Goal: Use online tool/utility: Use online tool/utility

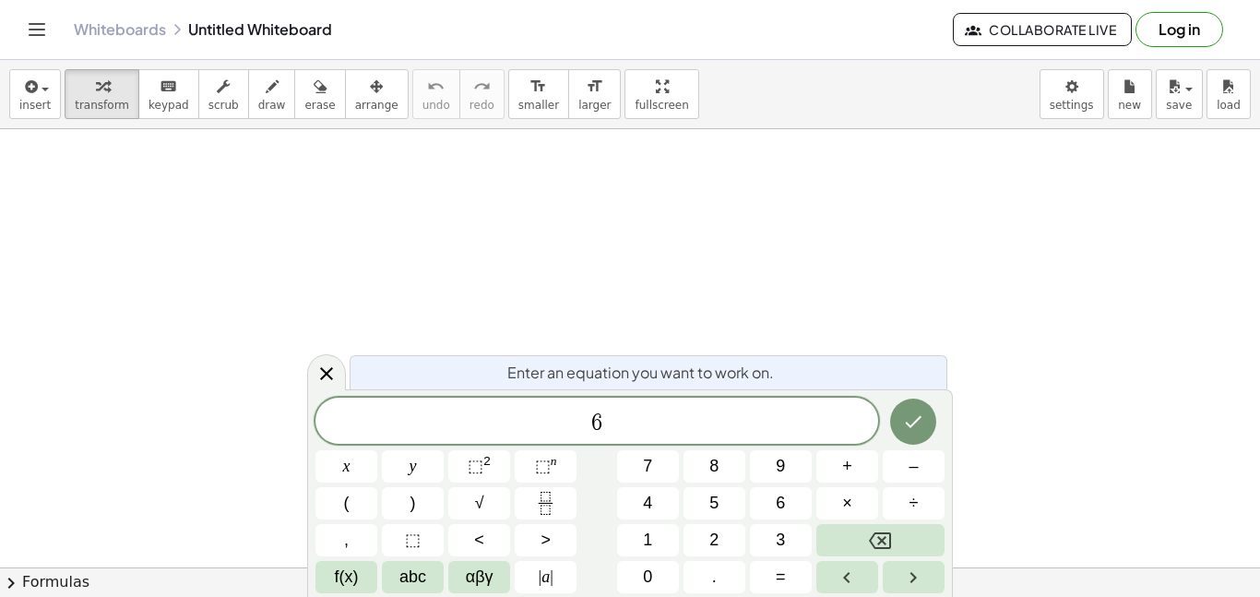
scroll to position [3, 0]
click at [885, 502] on button "÷" at bounding box center [914, 503] width 62 height 32
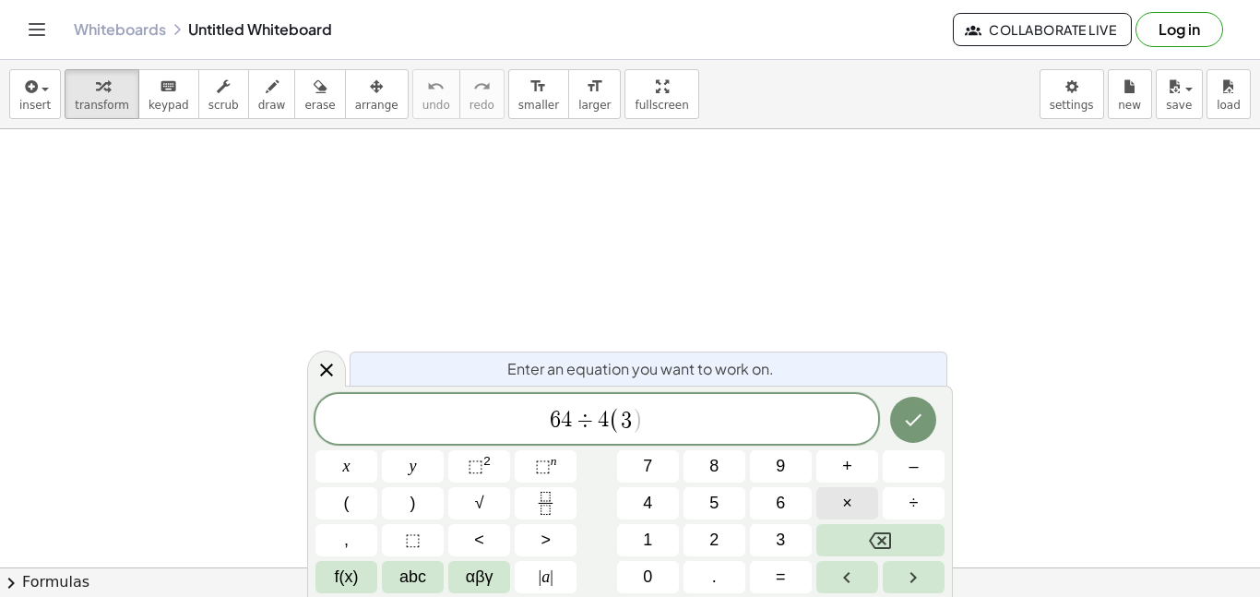
click at [855, 505] on button "×" at bounding box center [847, 503] width 62 height 32
click at [886, 506] on button "÷" at bounding box center [914, 503] width 62 height 32
click at [709, 543] on span "2" at bounding box center [713, 539] width 9 height 25
click at [908, 424] on icon "Done" at bounding box center [913, 420] width 22 height 22
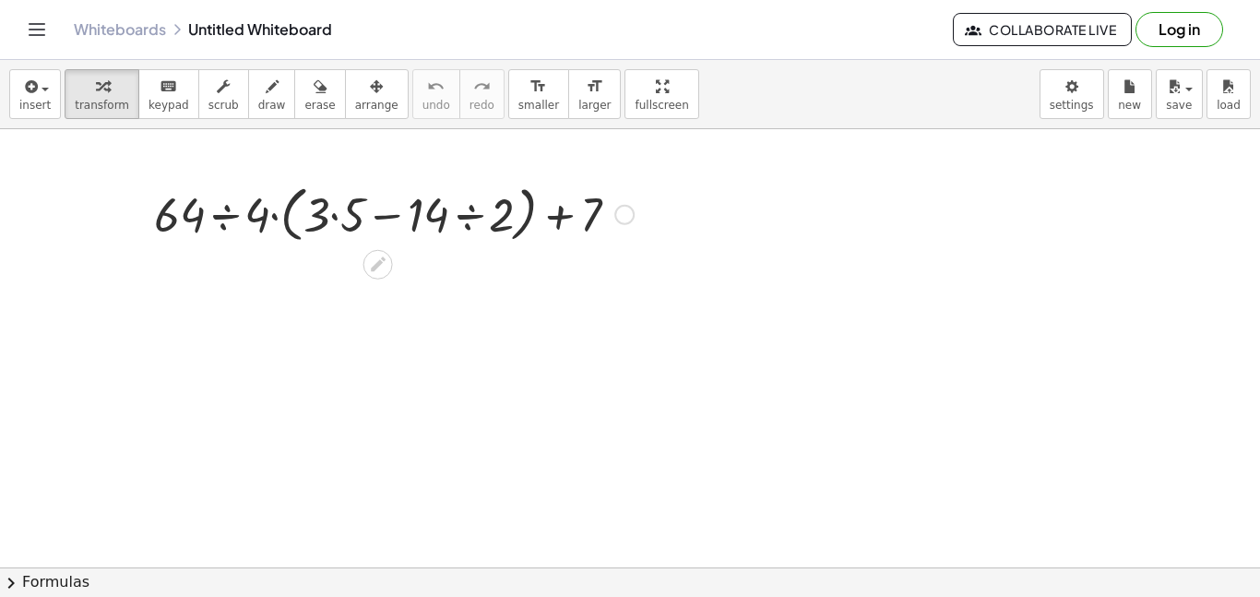
click at [332, 213] on div at bounding box center [394, 213] width 498 height 70
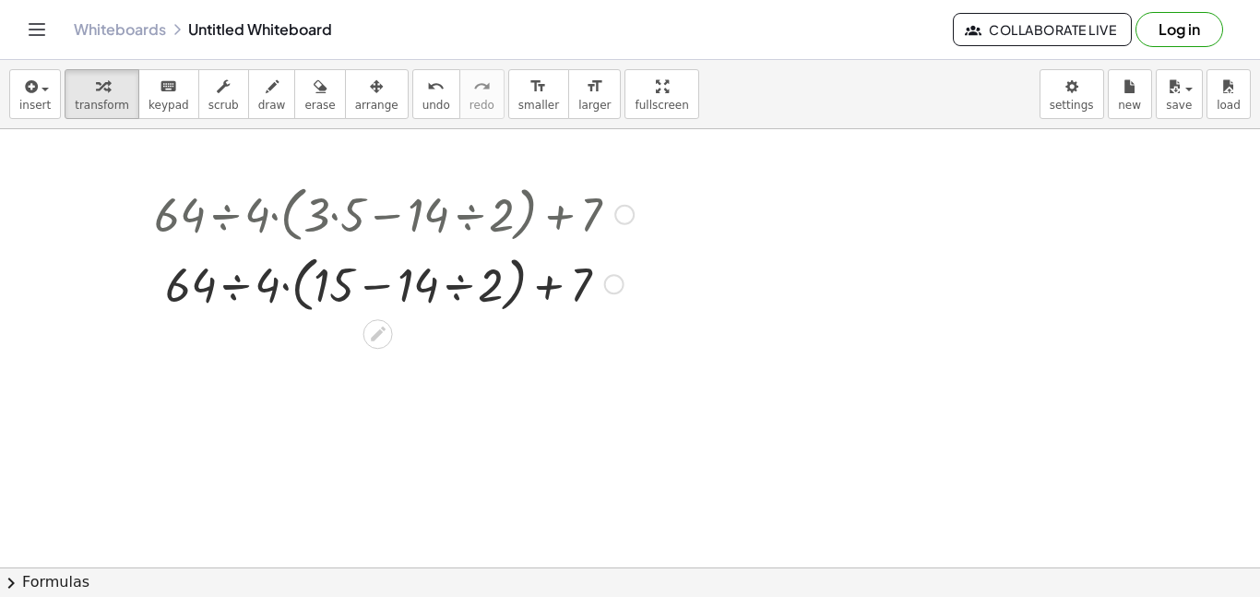
click at [461, 277] on div at bounding box center [394, 283] width 498 height 70
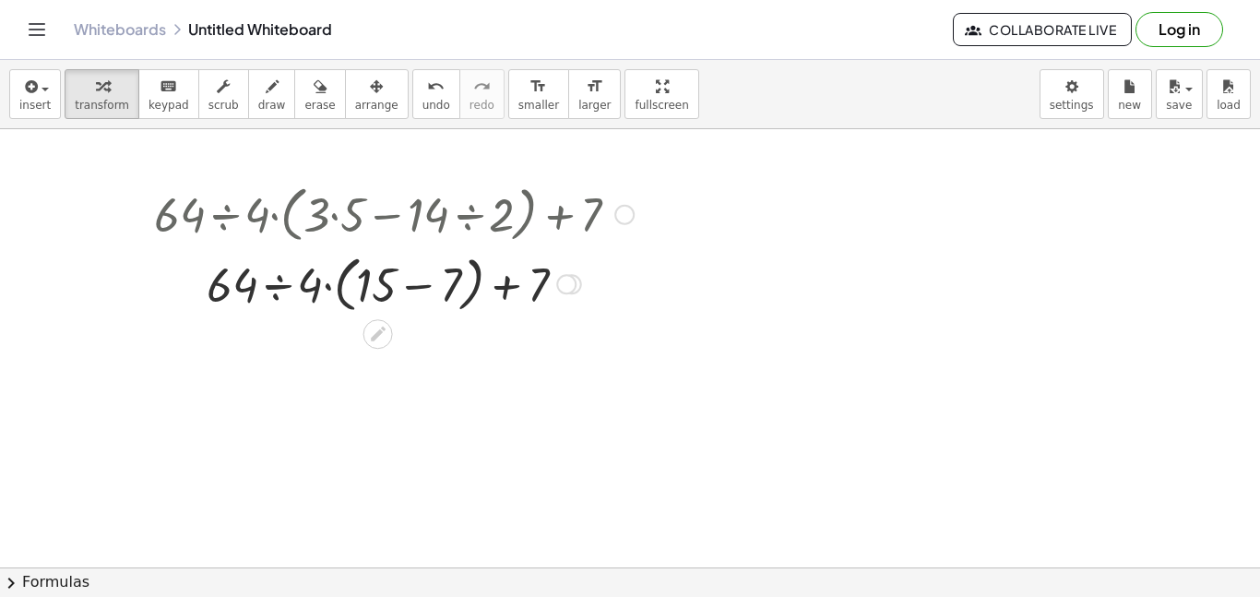
click at [420, 290] on div at bounding box center [394, 283] width 498 height 70
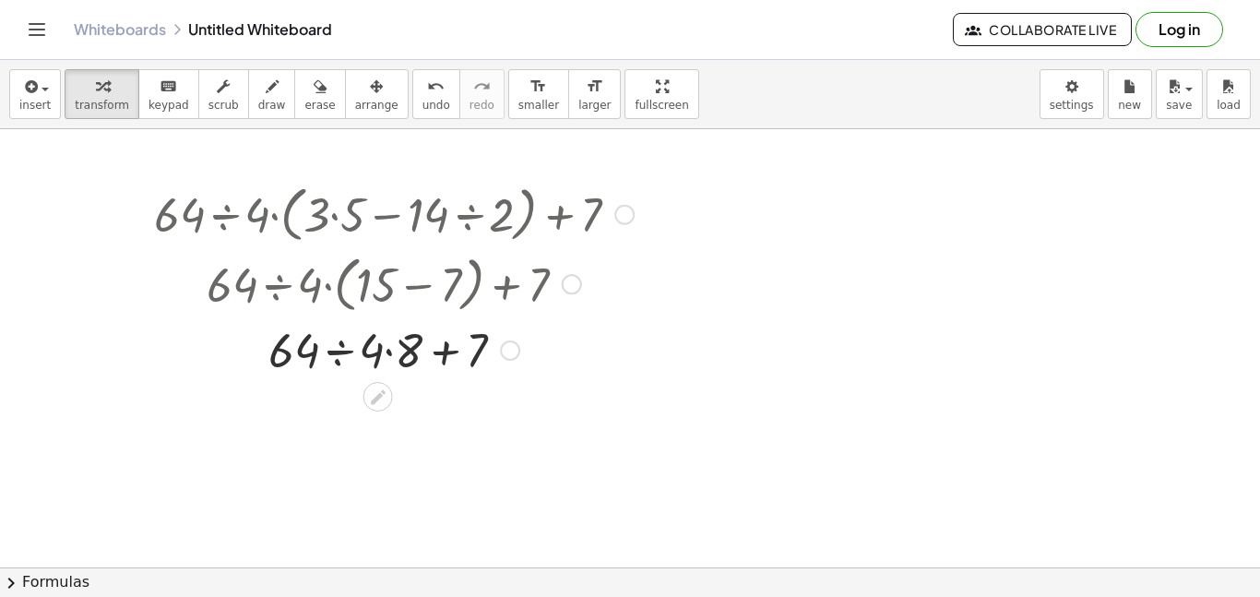
click at [337, 354] on div at bounding box center [394, 348] width 498 height 63
click at [361, 421] on div at bounding box center [394, 411] width 498 height 63
click at [397, 409] on div at bounding box center [394, 411] width 498 height 63
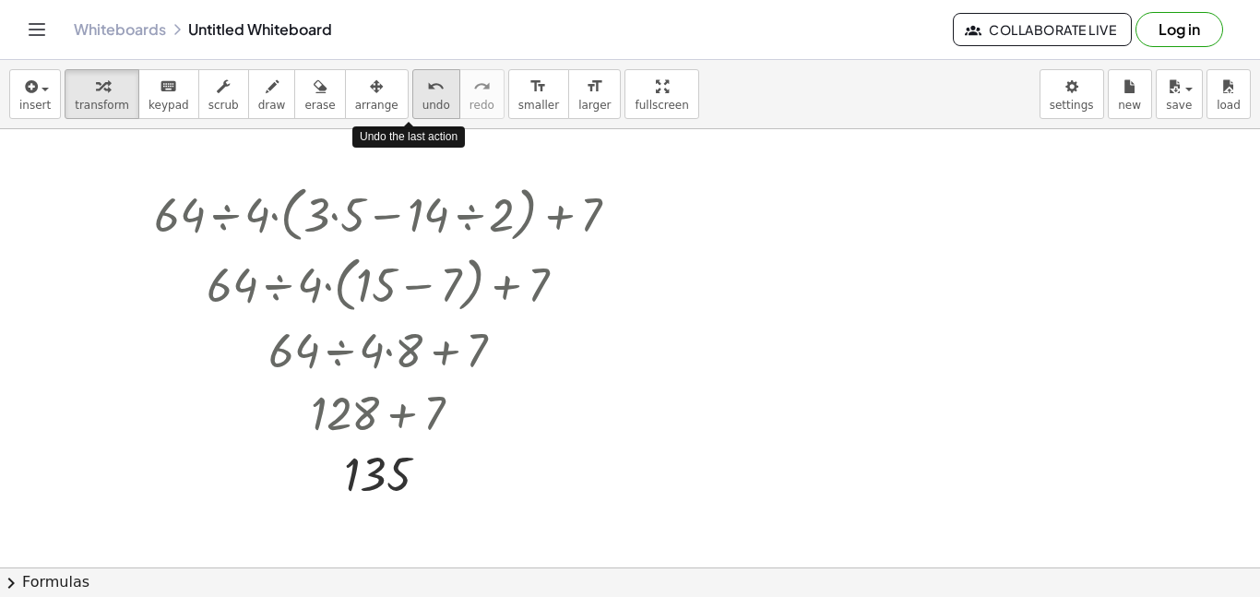
click at [422, 99] on span "undo" at bounding box center [436, 105] width 28 height 13
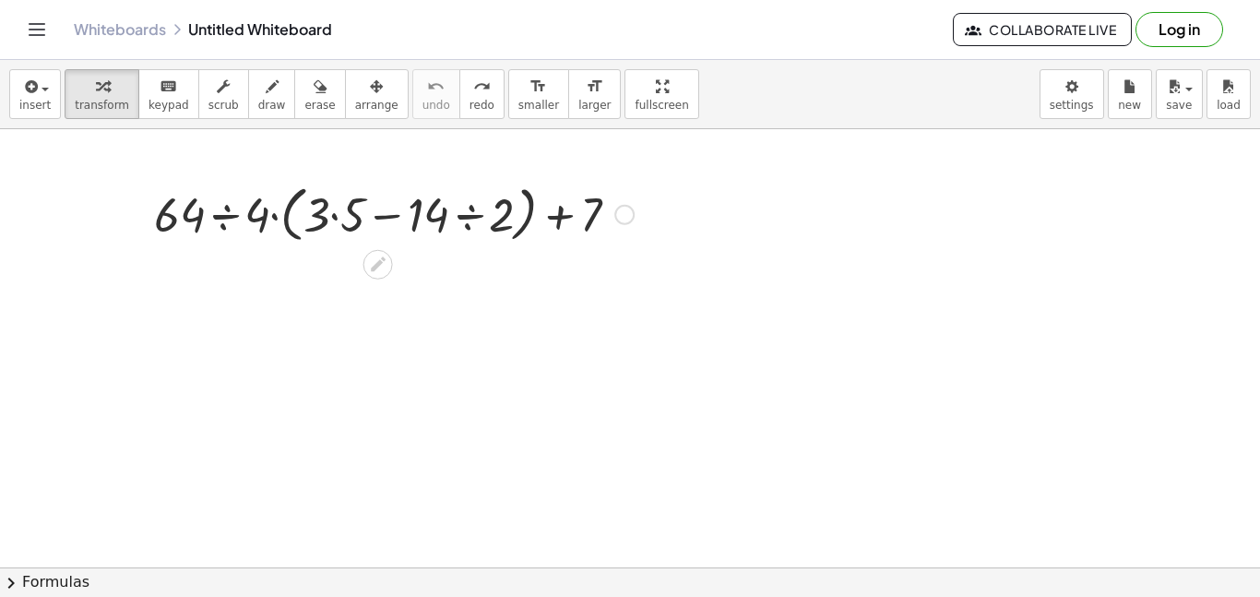
click at [617, 212] on div at bounding box center [624, 215] width 20 height 20
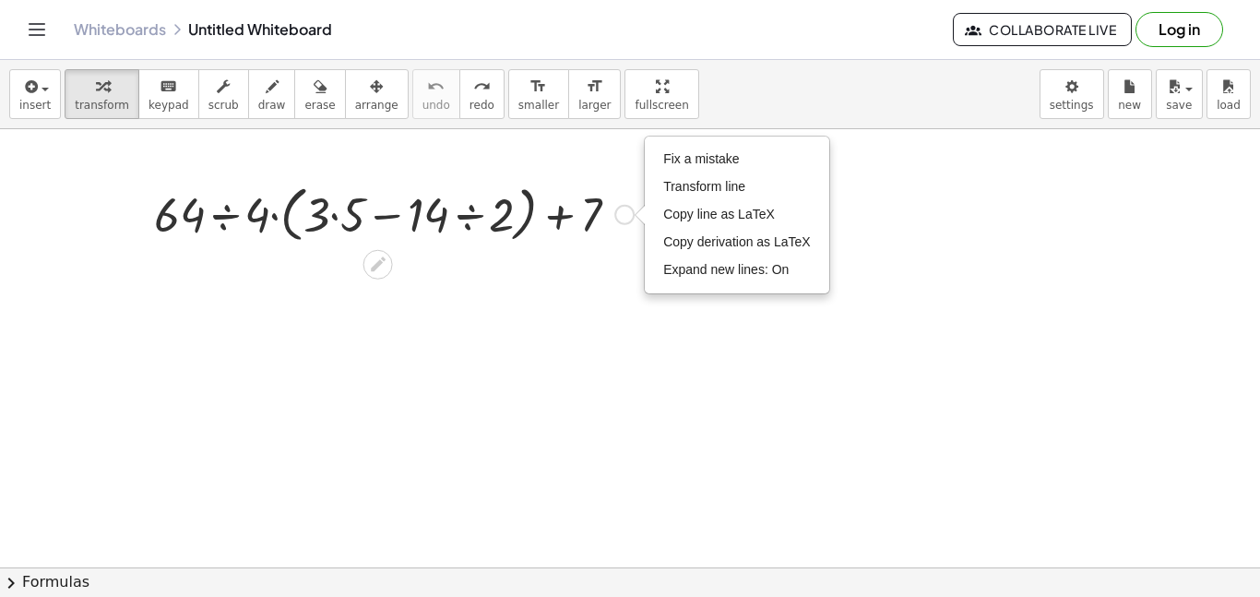
click at [483, 250] on div "+ · 64 ÷ 4 · ( + · 3 · 5 − · 14 ÷ 2 ) + 7 Fix a mistake Transform line Copy lin…" at bounding box center [386, 212] width 521 height 79
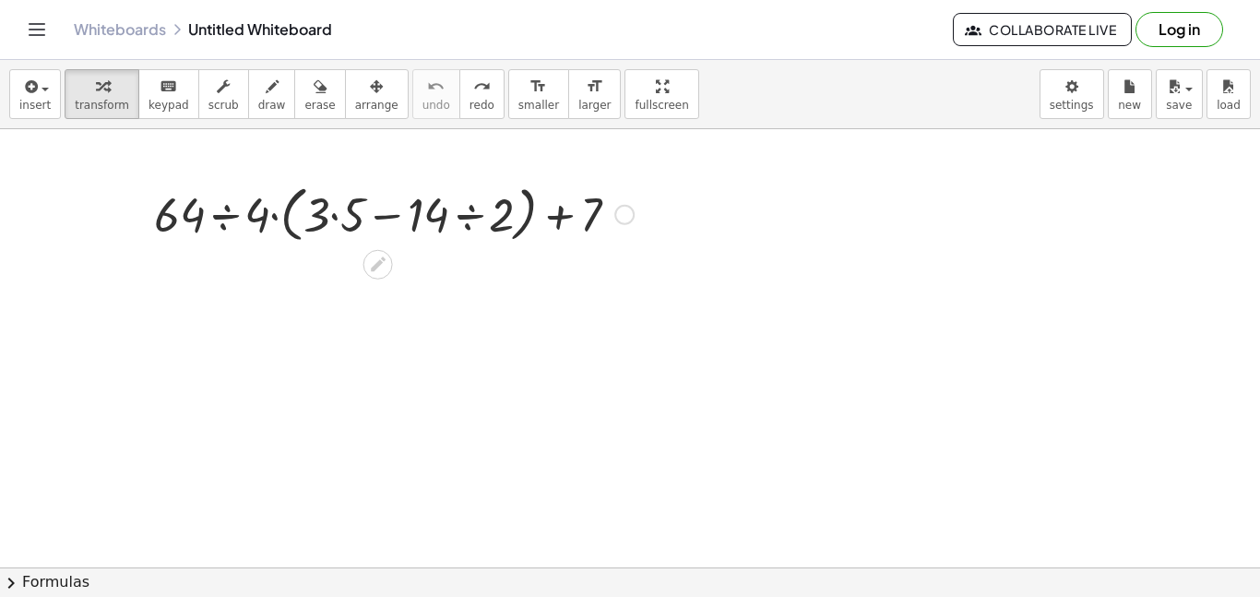
click at [507, 227] on div at bounding box center [394, 213] width 498 height 70
click at [507, 227] on div at bounding box center [392, 213] width 413 height 70
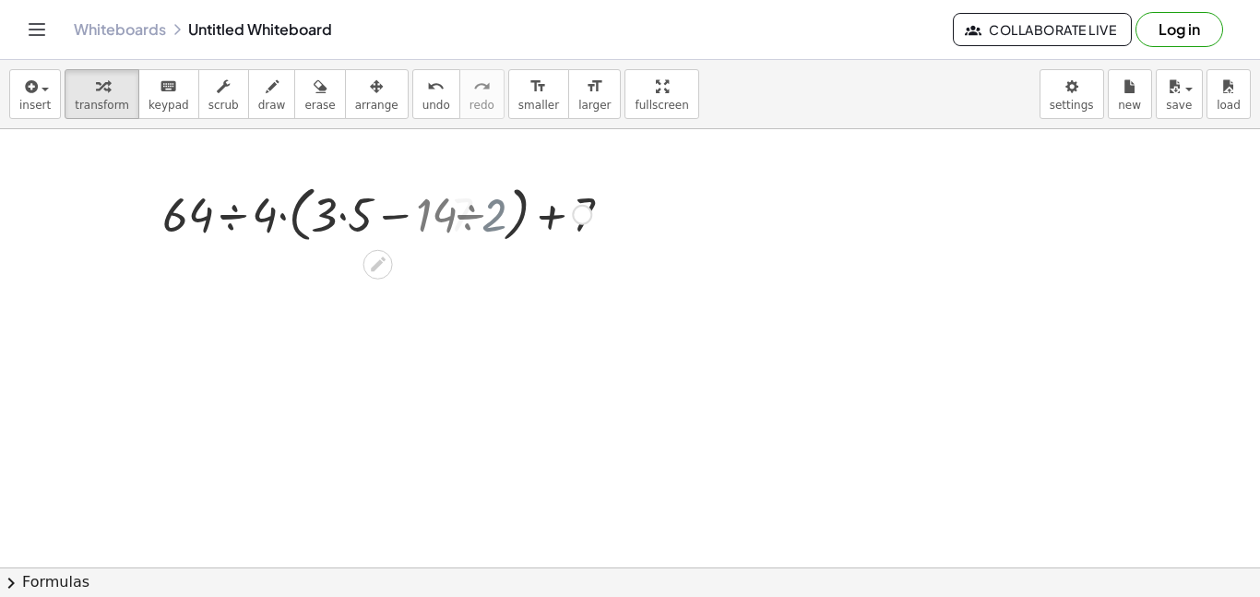
click at [507, 227] on div at bounding box center [394, 213] width 498 height 70
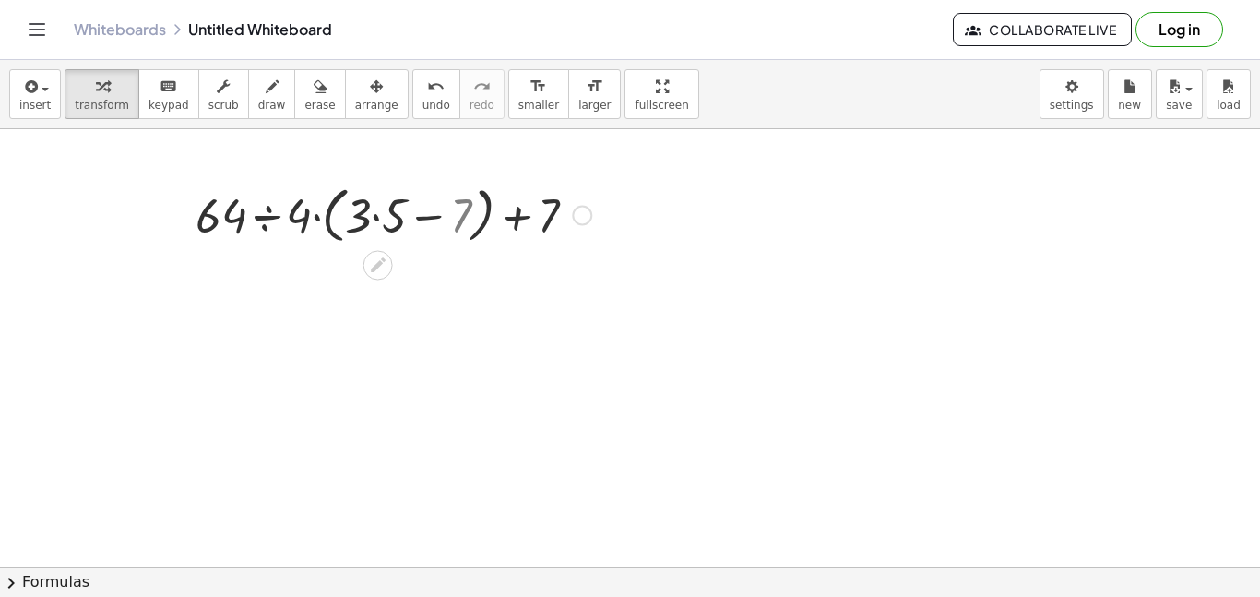
click at [507, 227] on div at bounding box center [394, 214] width 498 height 70
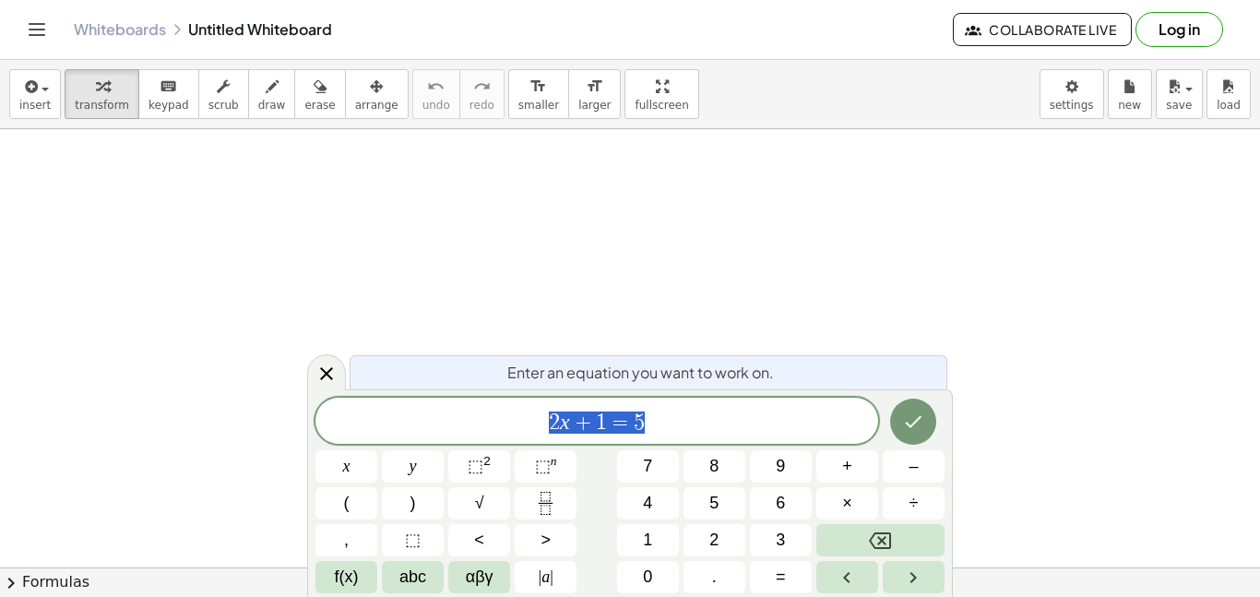
scroll to position [1, 0]
click at [490, 517] on button "√" at bounding box center [479, 503] width 62 height 32
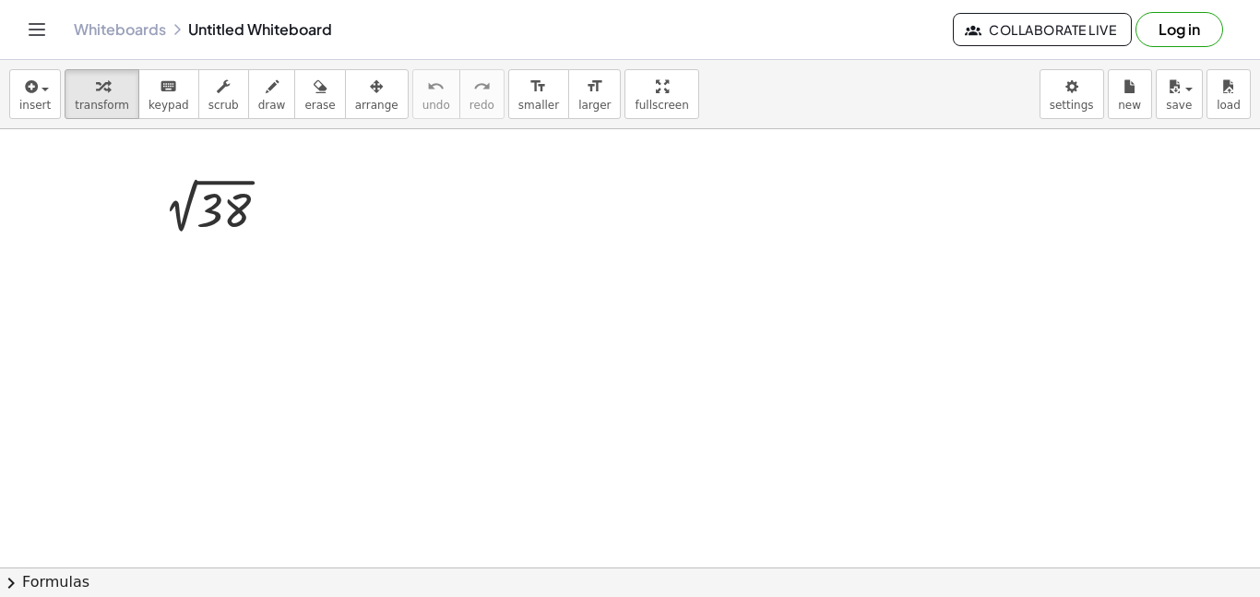
scroll to position [0, 0]
click at [185, 219] on div at bounding box center [219, 209] width 148 height 62
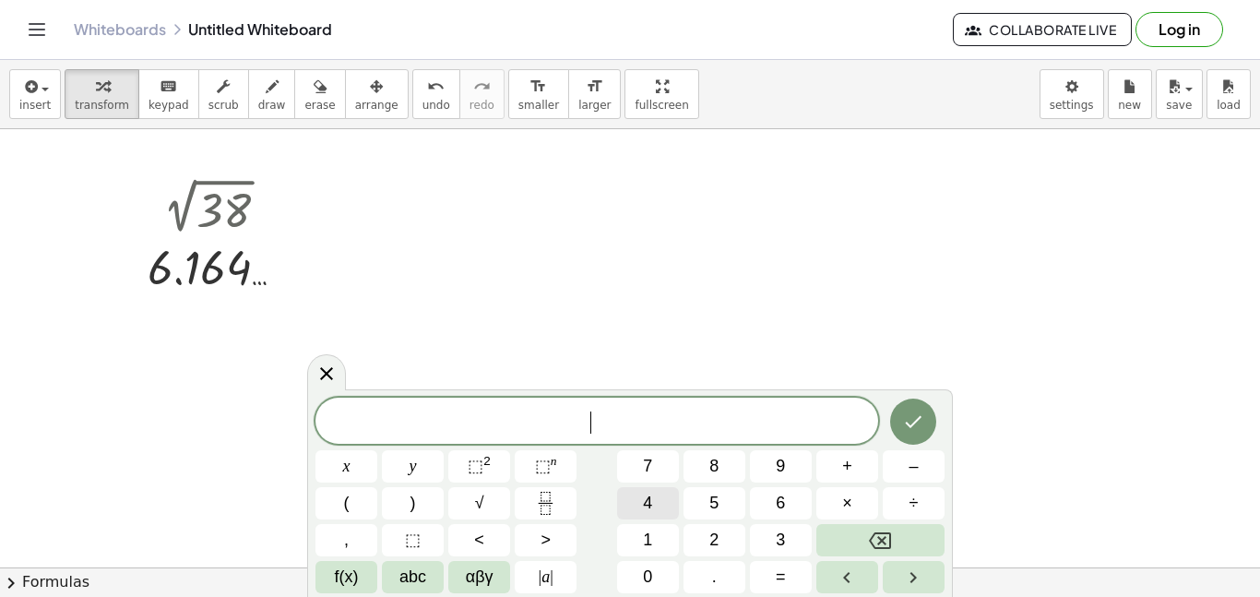
click at [664, 511] on button "4" at bounding box center [648, 503] width 62 height 32
click at [715, 484] on div "4 ​ x y ⬚ 2 ⬚ n 7 8 9 + – ( ) √ 4 5 6 × ÷ , ⬚ < > 1 2 3 f(x) abc αβγ | a | 0 . =" at bounding box center [629, 495] width 629 height 196
click at [721, 475] on button "8" at bounding box center [714, 466] width 62 height 32
click at [836, 506] on button "×" at bounding box center [847, 503] width 62 height 32
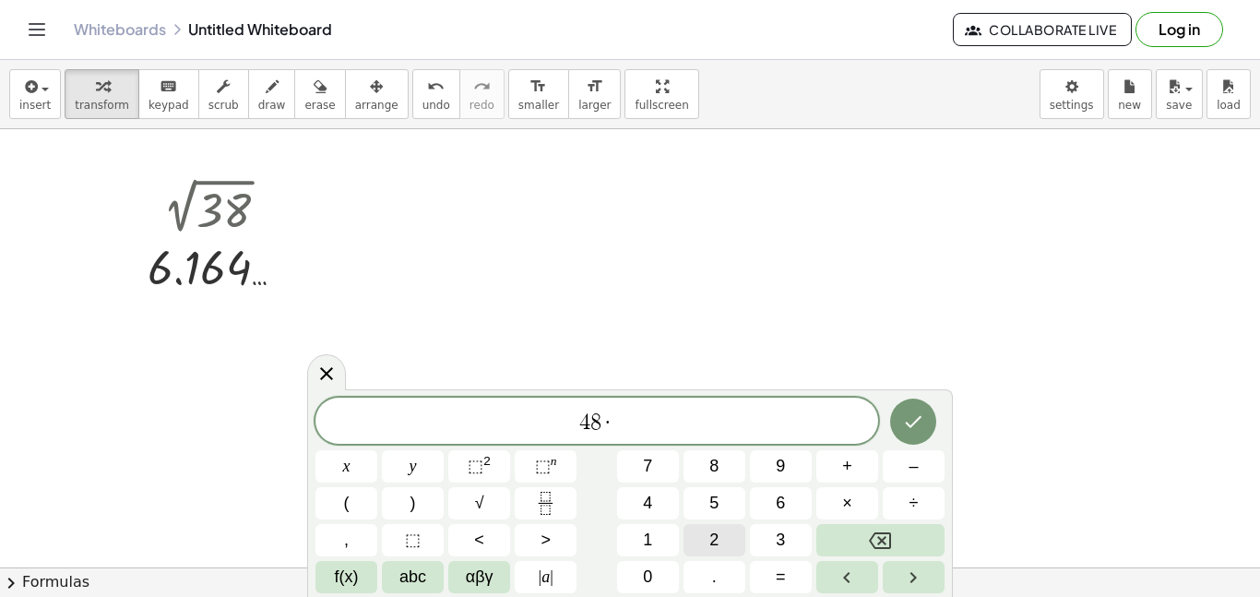
click at [727, 536] on button "2" at bounding box center [714, 540] width 62 height 32
click at [718, 517] on button "5" at bounding box center [714, 503] width 62 height 32
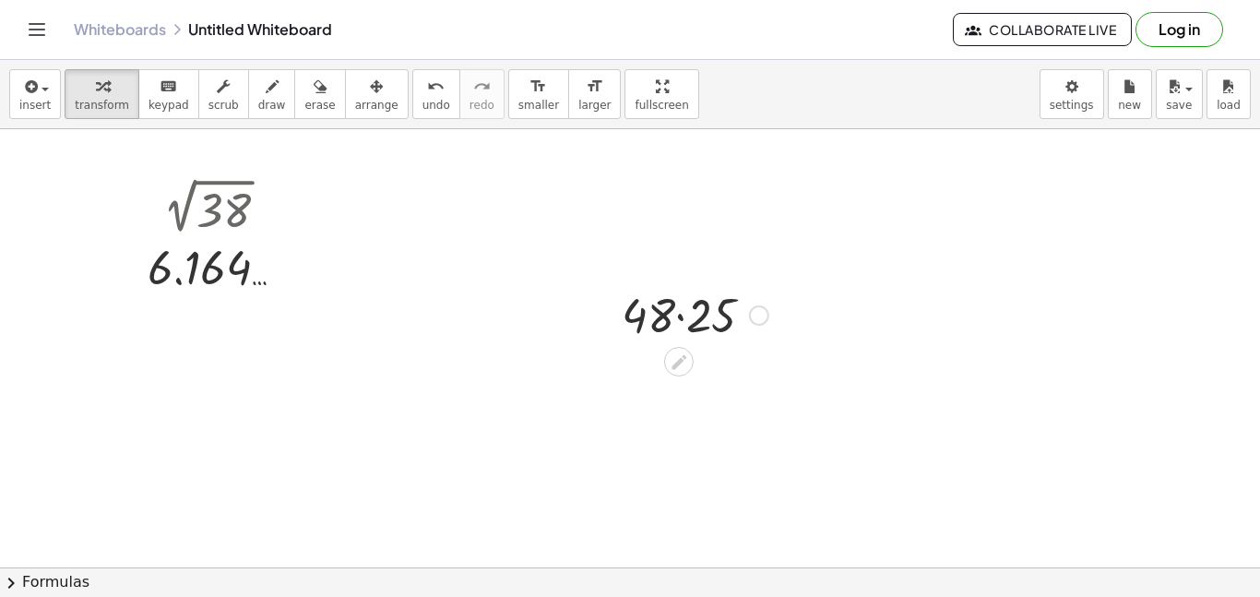
click at [682, 318] on div at bounding box center [694, 313] width 165 height 63
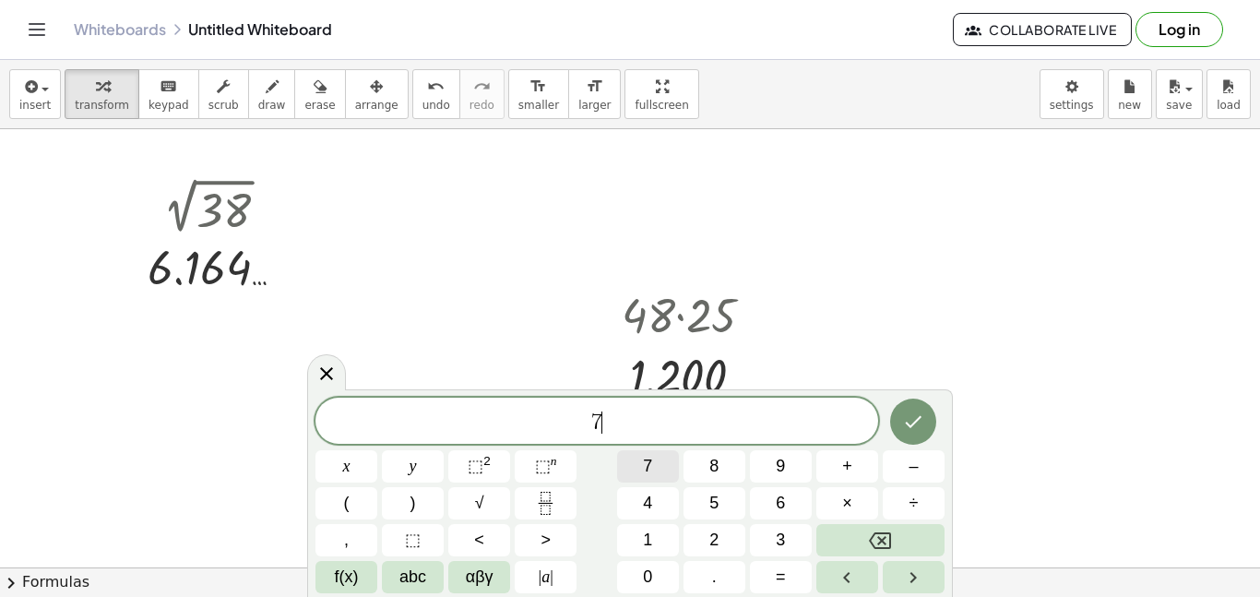
scroll to position [7, 0]
click at [922, 510] on button "÷" at bounding box center [914, 503] width 62 height 32
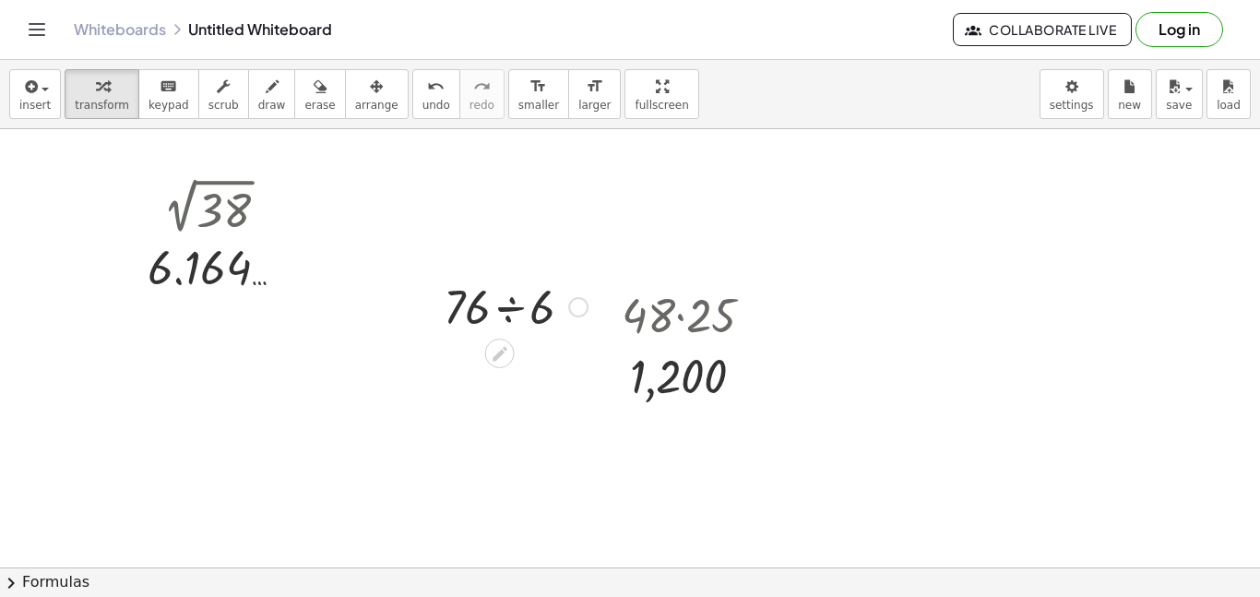
click at [528, 314] on div at bounding box center [515, 305] width 162 height 63
click at [528, 314] on div at bounding box center [516, 305] width 191 height 61
click at [557, 303] on div at bounding box center [516, 305] width 191 height 61
click at [553, 317] on div at bounding box center [516, 305] width 191 height 61
drag, startPoint x: 543, startPoint y: 321, endPoint x: 388, endPoint y: 431, distance: 189.9
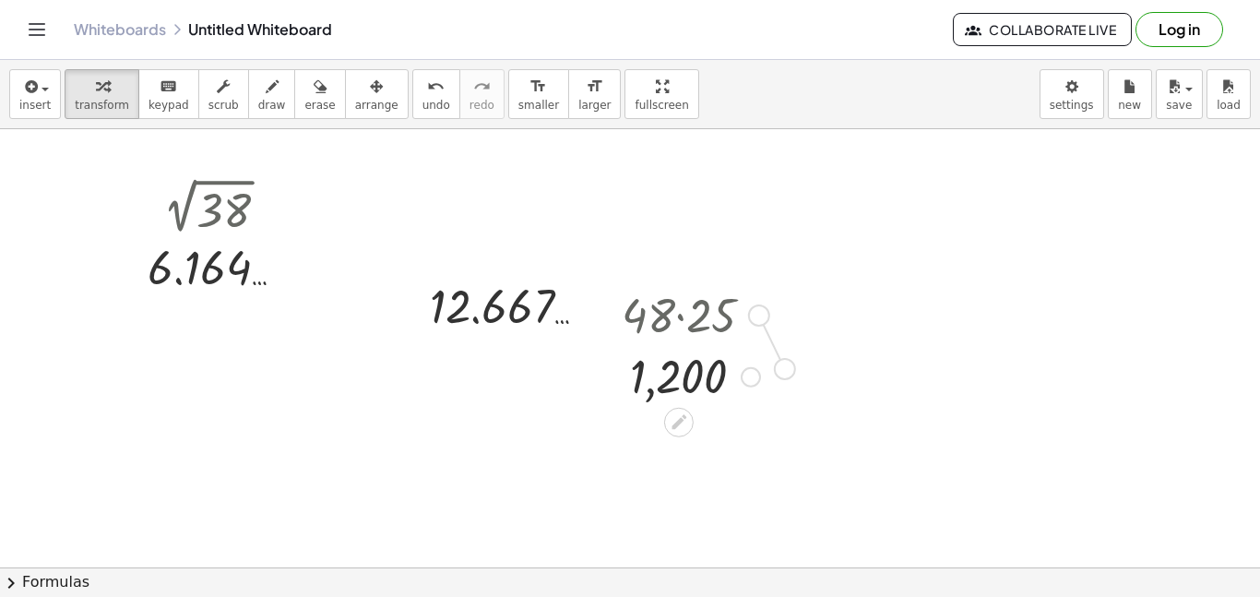
drag, startPoint x: 757, startPoint y: 324, endPoint x: 785, endPoint y: 382, distance: 64.3
click at [356, 99] on span "arrange" at bounding box center [376, 105] width 43 height 13
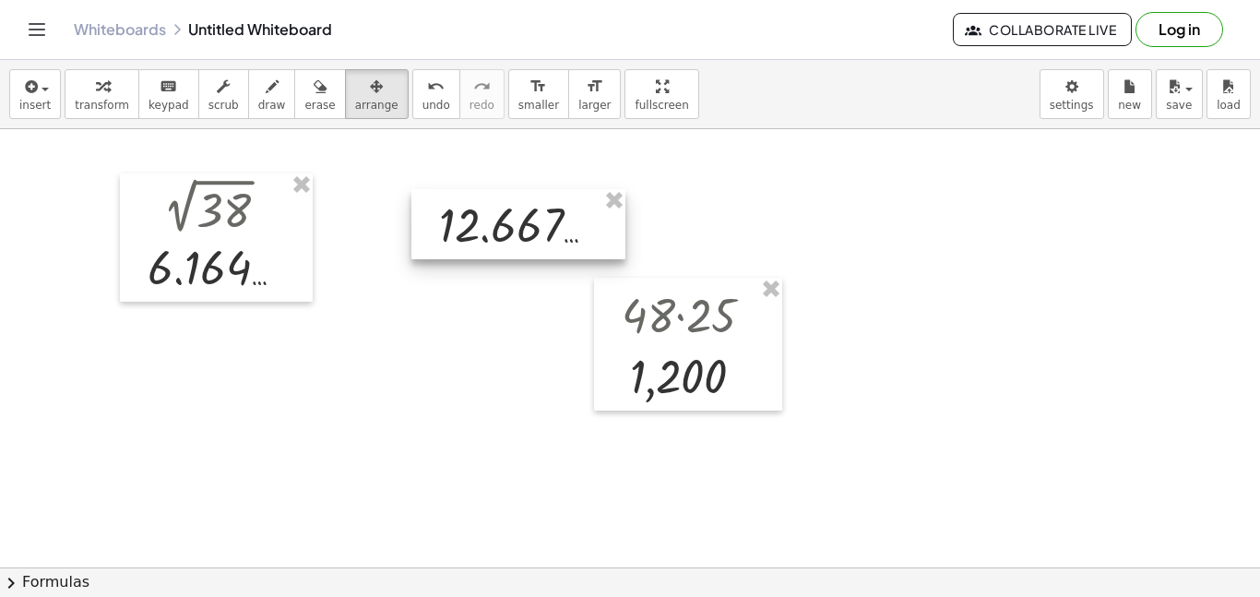
drag, startPoint x: 542, startPoint y: 326, endPoint x: 552, endPoint y: 239, distance: 88.2
click at [552, 239] on div at bounding box center [518, 224] width 214 height 70
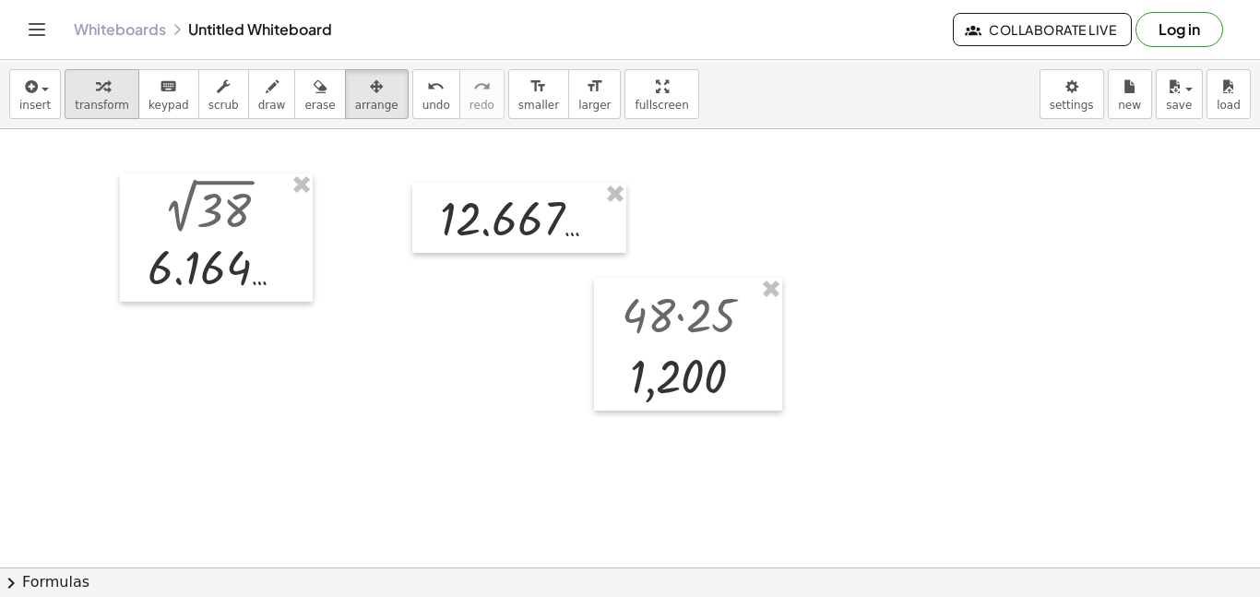
click at [102, 85] on div "button" at bounding box center [102, 86] width 54 height 22
click at [569, 228] on div at bounding box center [526, 217] width 191 height 61
click at [566, 228] on div at bounding box center [526, 217] width 191 height 61
click at [558, 219] on div at bounding box center [526, 217] width 191 height 61
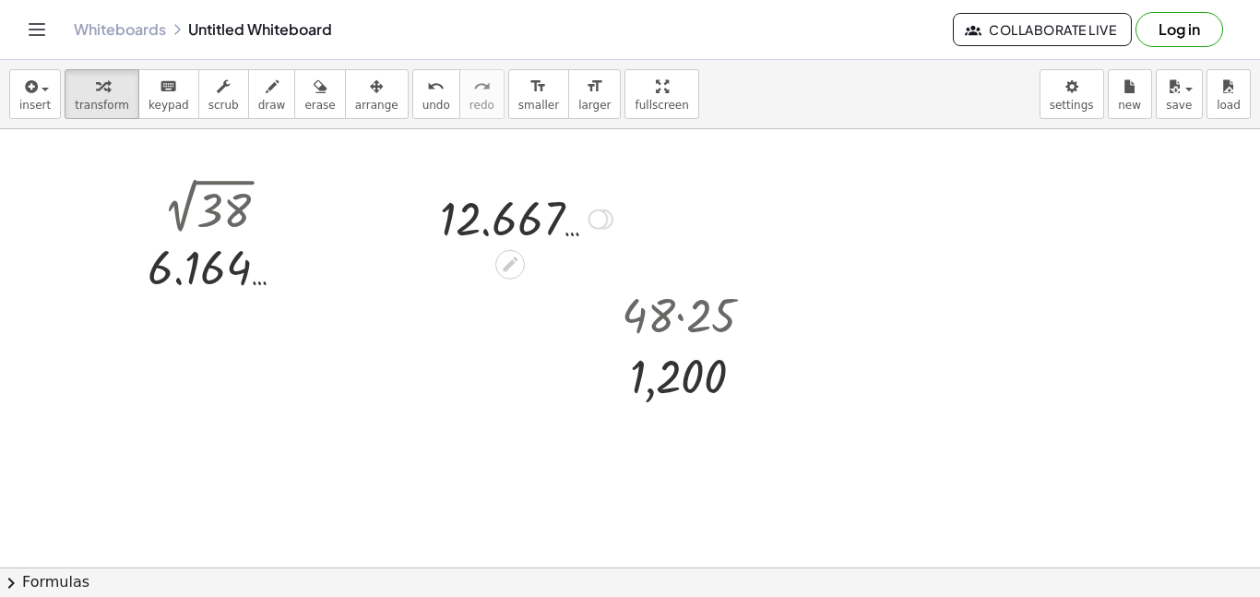
click at [558, 219] on div at bounding box center [526, 217] width 191 height 61
click at [565, 232] on div at bounding box center [526, 217] width 191 height 61
click at [536, 222] on div at bounding box center [526, 217] width 191 height 61
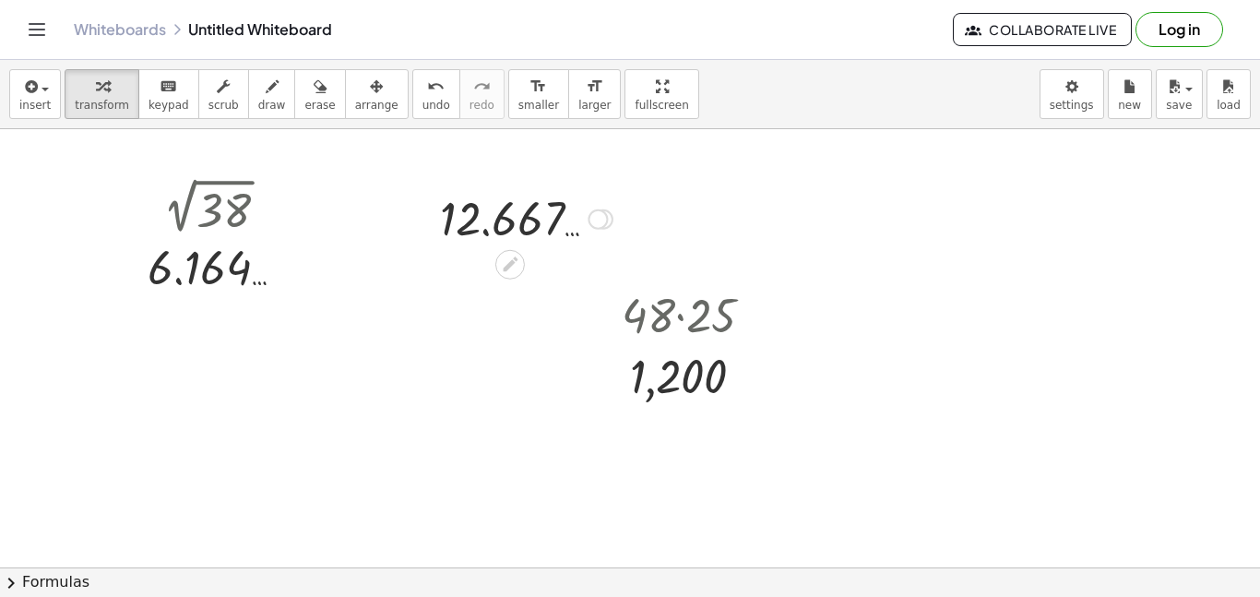
click at [536, 222] on div at bounding box center [526, 217] width 191 height 61
click at [610, 223] on div at bounding box center [603, 219] width 20 height 20
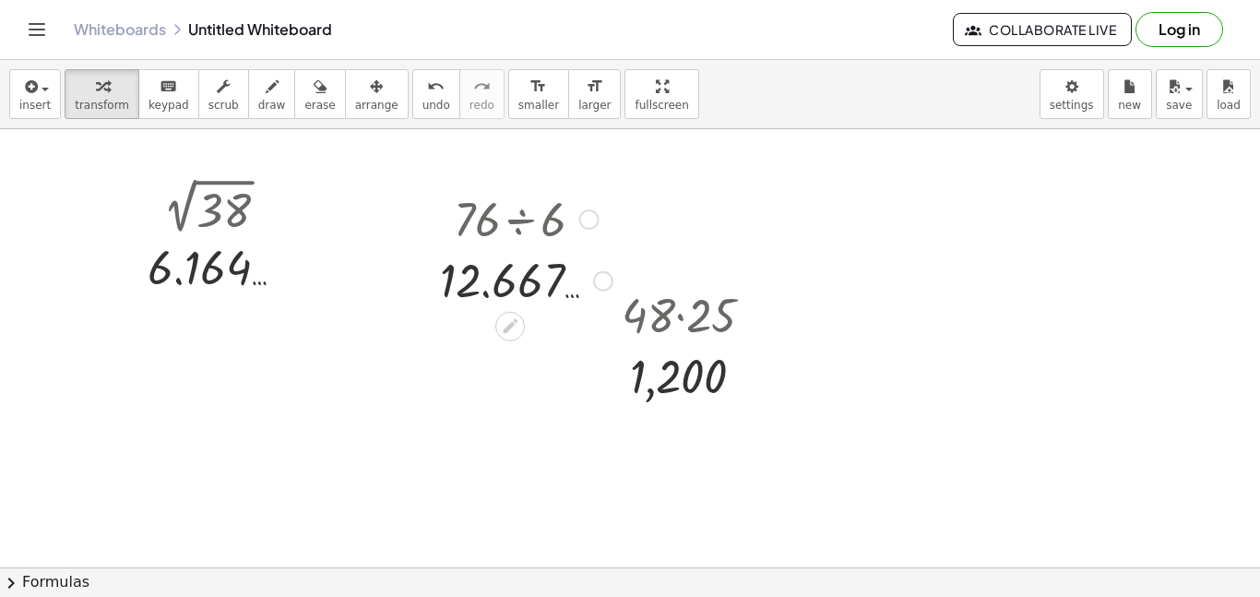
drag, startPoint x: 600, startPoint y: 222, endPoint x: 596, endPoint y: 300, distance: 77.6
click at [510, 281] on div "12.667 … Transform line Copy line as LaTeX Copy derivation as LaTeX Expand new …" at bounding box center [510, 281] width 0 height 0
click at [574, 292] on div at bounding box center [526, 279] width 191 height 61
